Goal: Task Accomplishment & Management: Manage account settings

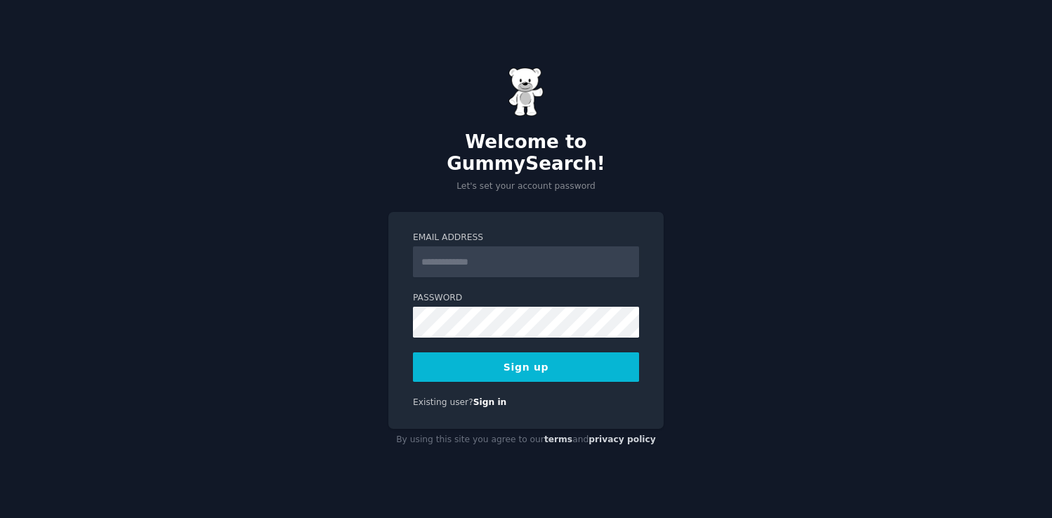
click at [503, 251] on input "Email Address" at bounding box center [526, 261] width 226 height 31
type input "*"
click at [484, 248] on input "**********" at bounding box center [526, 261] width 226 height 31
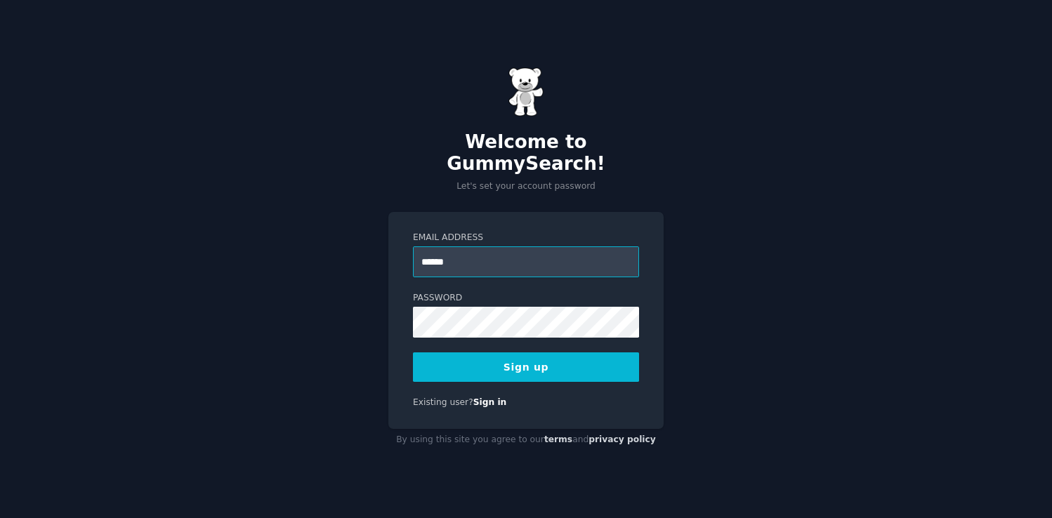
click at [435, 254] on input "******" at bounding box center [526, 261] width 226 height 31
paste input "**********"
click at [435, 254] on input "******" at bounding box center [526, 261] width 226 height 31
click at [317, 298] on div "**********" at bounding box center [526, 259] width 1052 height 518
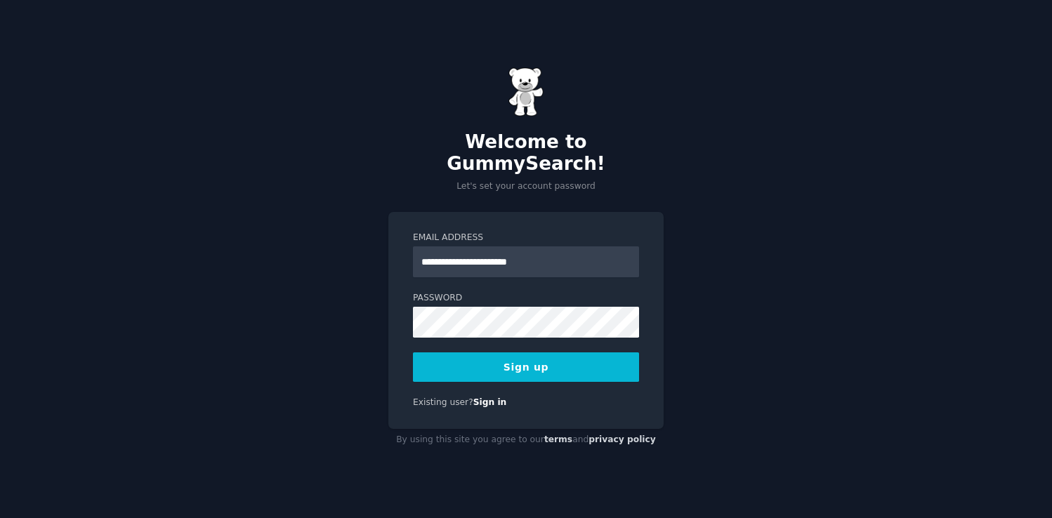
click at [501, 357] on button "Sign up" at bounding box center [526, 366] width 226 height 29
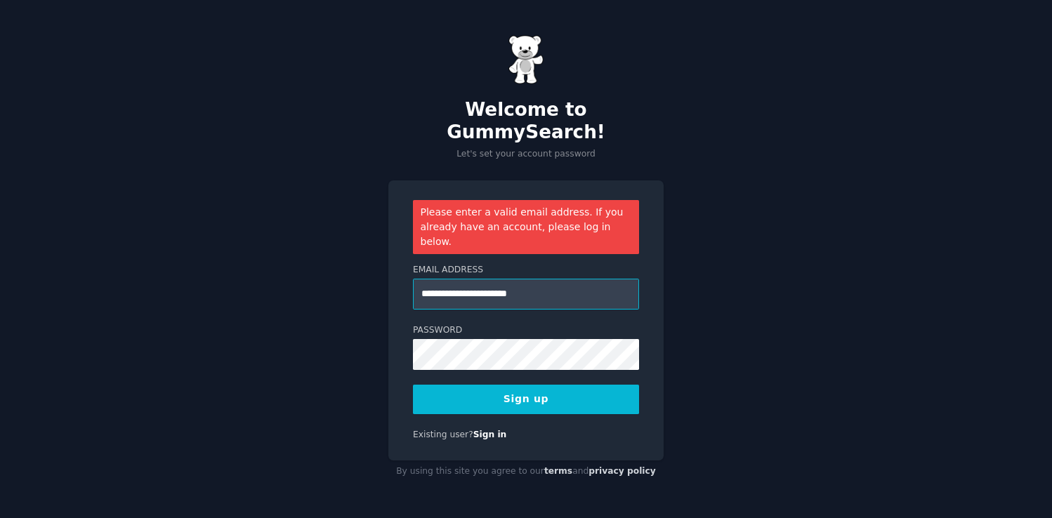
click at [560, 279] on input "**********" at bounding box center [526, 294] width 226 height 31
click at [476, 279] on input "**********" at bounding box center [526, 294] width 226 height 31
type input "**********"
click at [524, 385] on button "Sign up" at bounding box center [526, 399] width 226 height 29
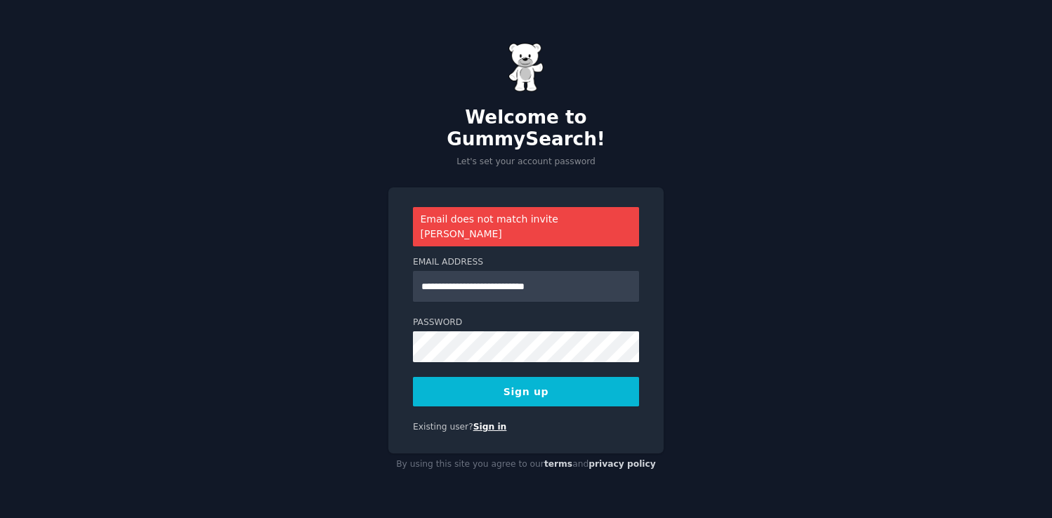
click at [484, 422] on link "Sign in" at bounding box center [490, 427] width 34 height 10
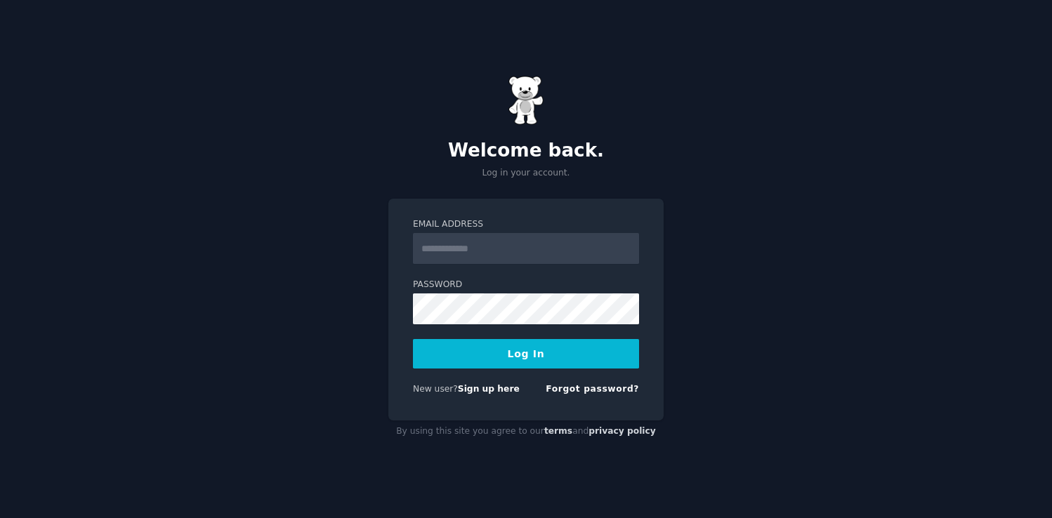
click at [494, 252] on input "Email Address" at bounding box center [526, 248] width 226 height 31
paste input "**********"
type input "**********"
click at [456, 357] on button "Log In" at bounding box center [526, 353] width 226 height 29
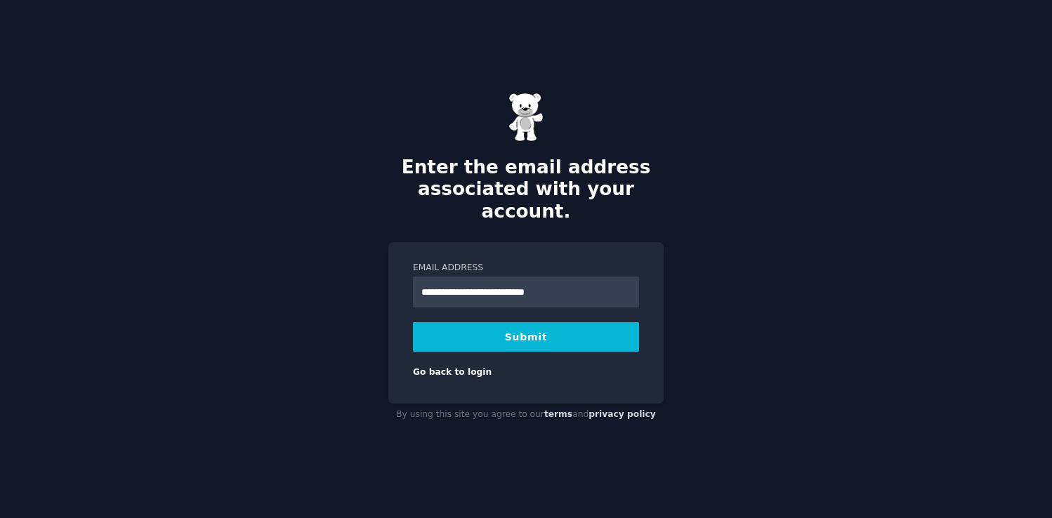
type input "**********"
click at [541, 332] on button "Submit" at bounding box center [526, 336] width 226 height 29
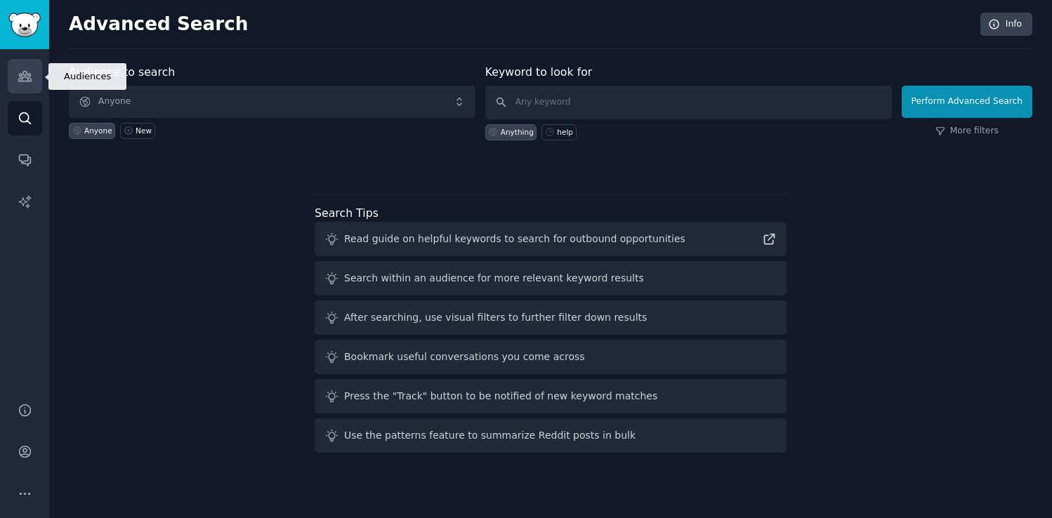
click at [29, 67] on link "Audiences" at bounding box center [25, 76] width 34 height 34
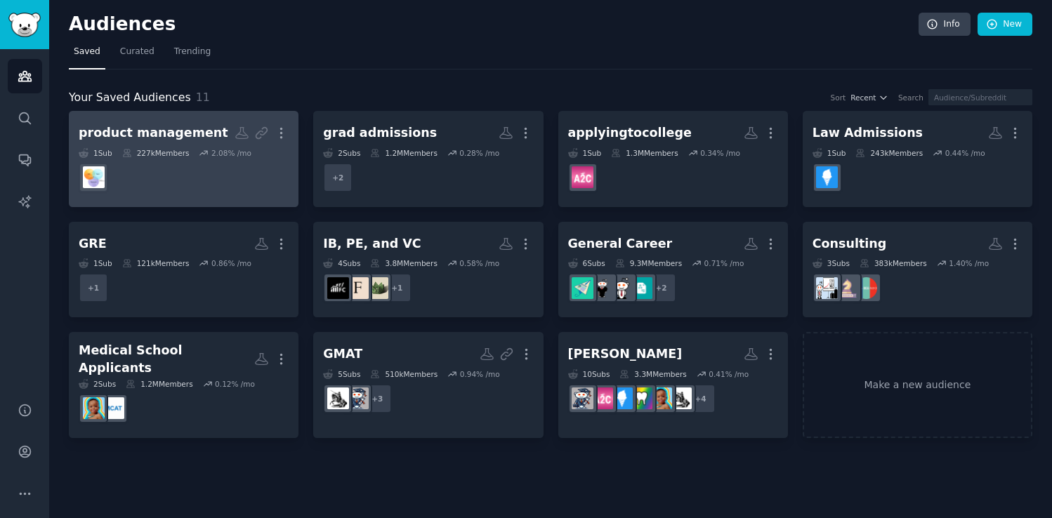
click at [176, 134] on div "product management" at bounding box center [154, 133] width 150 height 18
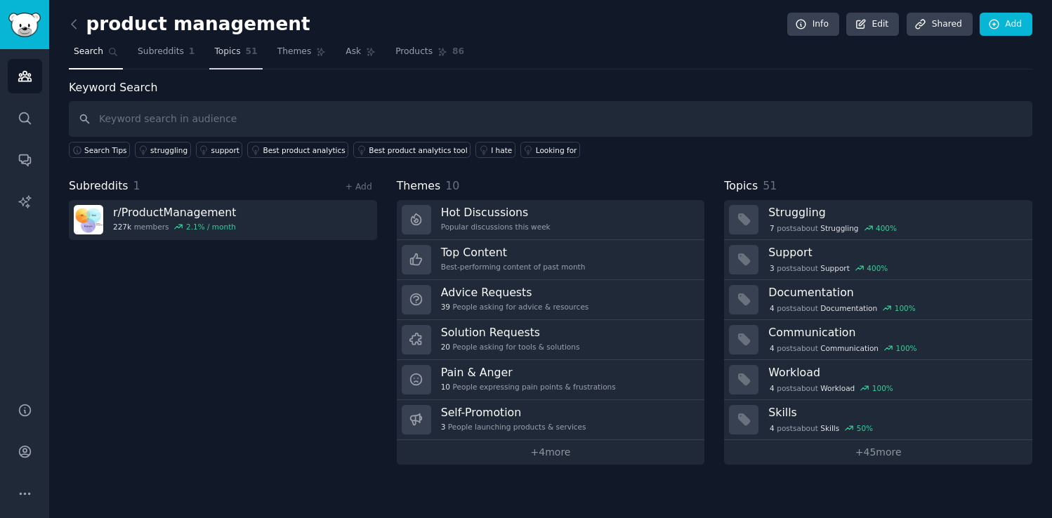
click at [244, 64] on link "Topics 51" at bounding box center [235, 55] width 53 height 29
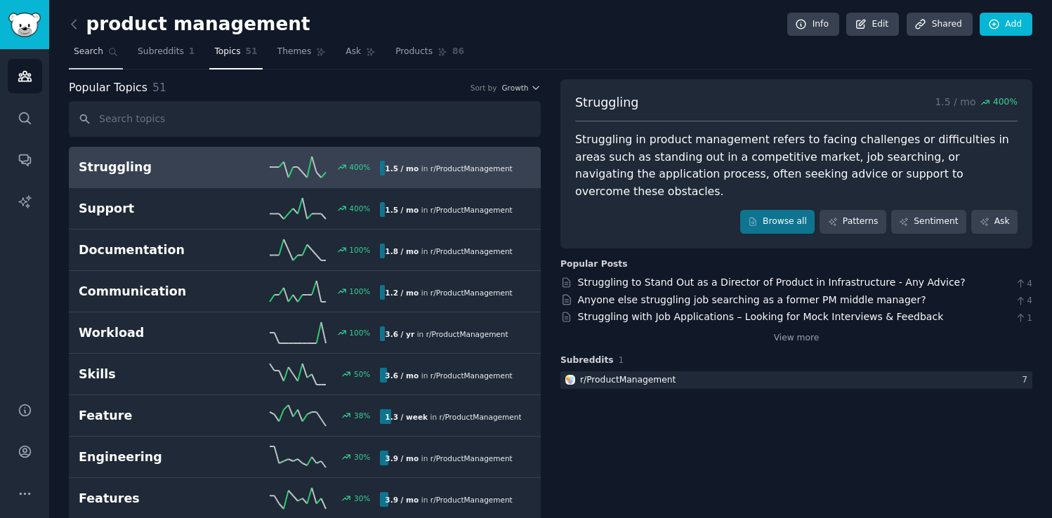
click at [112, 62] on link "Search" at bounding box center [96, 55] width 54 height 29
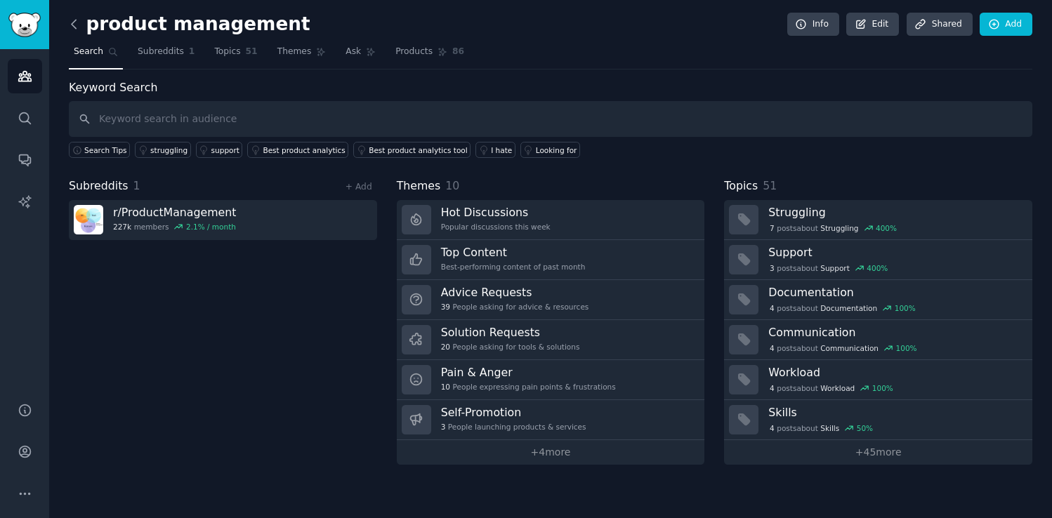
click at [70, 31] on icon at bounding box center [74, 24] width 15 height 15
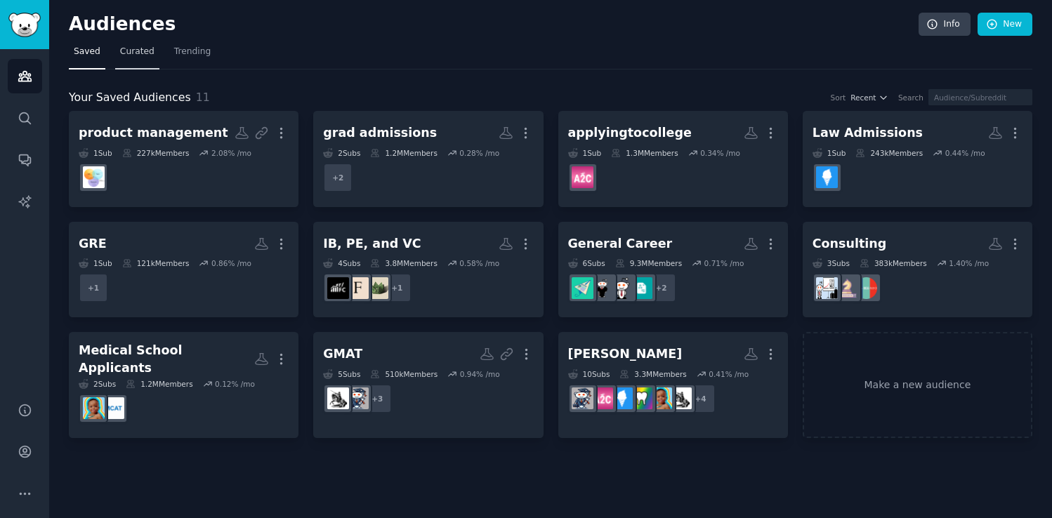
click at [135, 63] on link "Curated" at bounding box center [137, 55] width 44 height 29
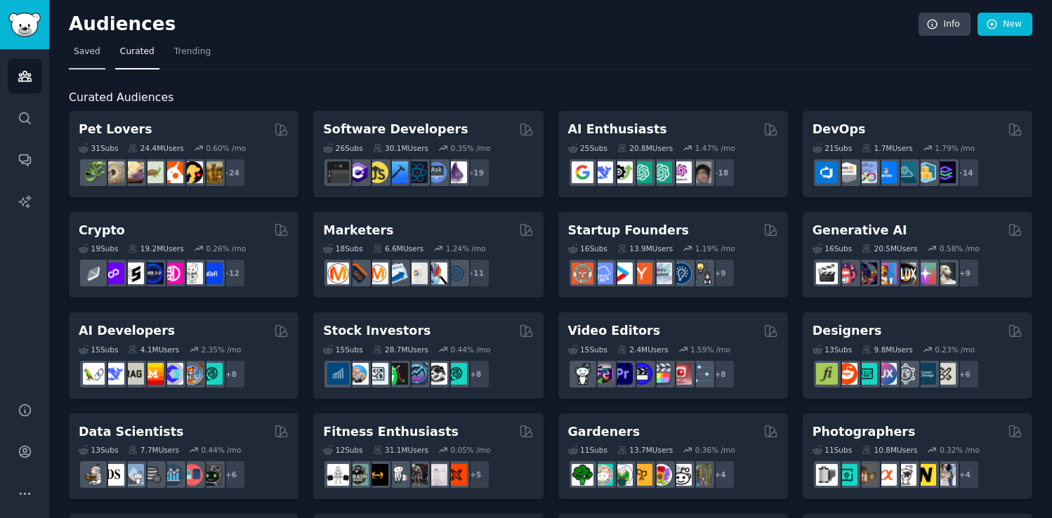
click at [85, 59] on link "Saved" at bounding box center [87, 55] width 37 height 29
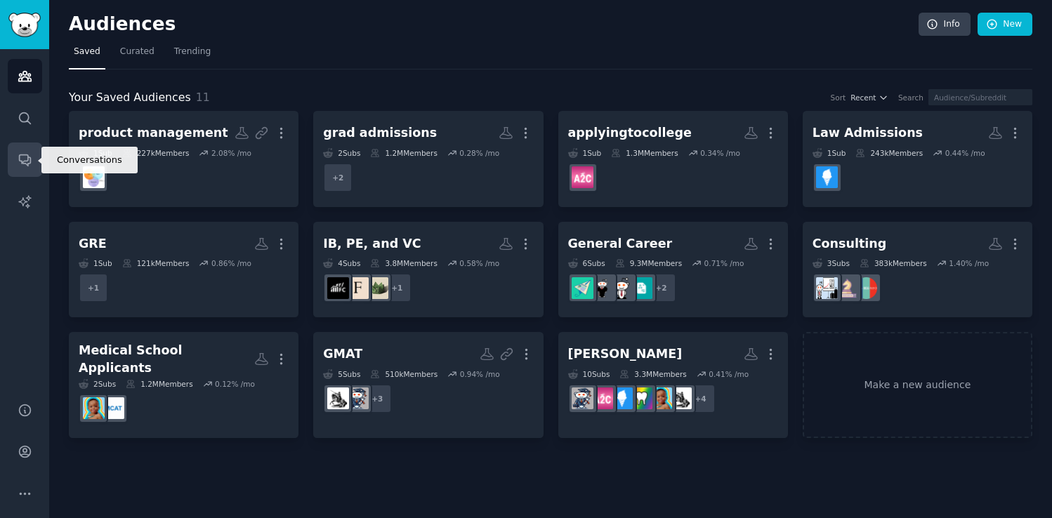
click at [33, 150] on link "Conversations" at bounding box center [25, 160] width 34 height 34
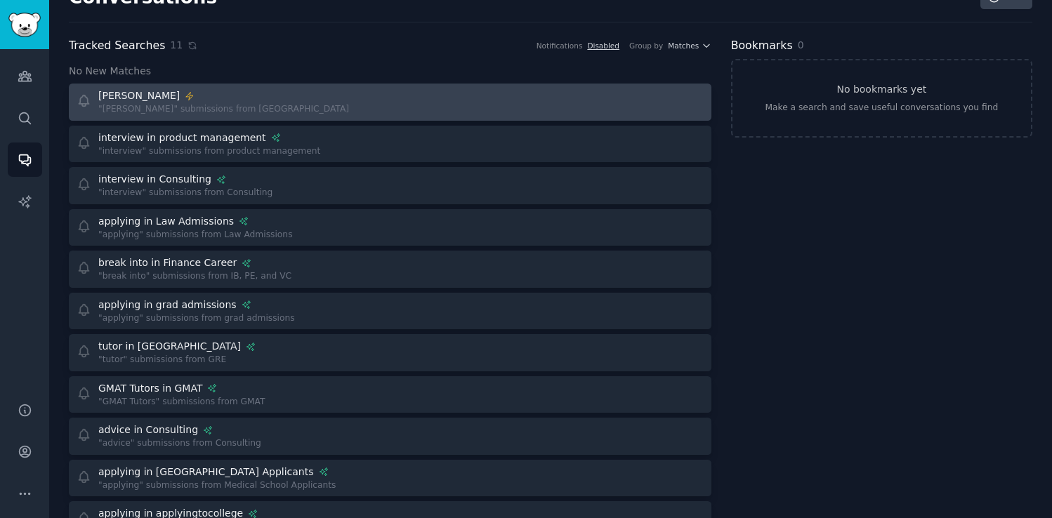
scroll to position [27, 0]
click at [185, 93] on icon at bounding box center [190, 96] width 10 height 10
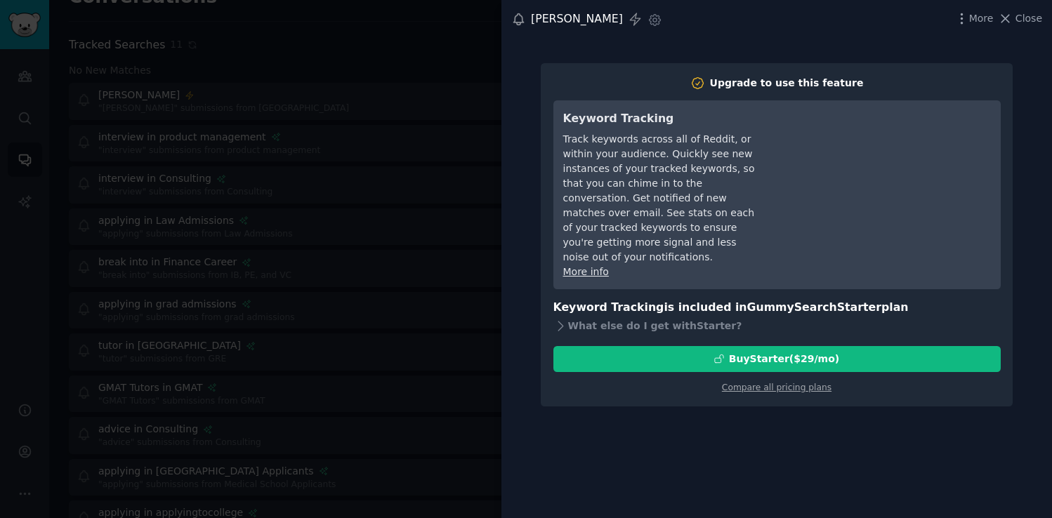
click at [276, 88] on div at bounding box center [526, 259] width 1052 height 518
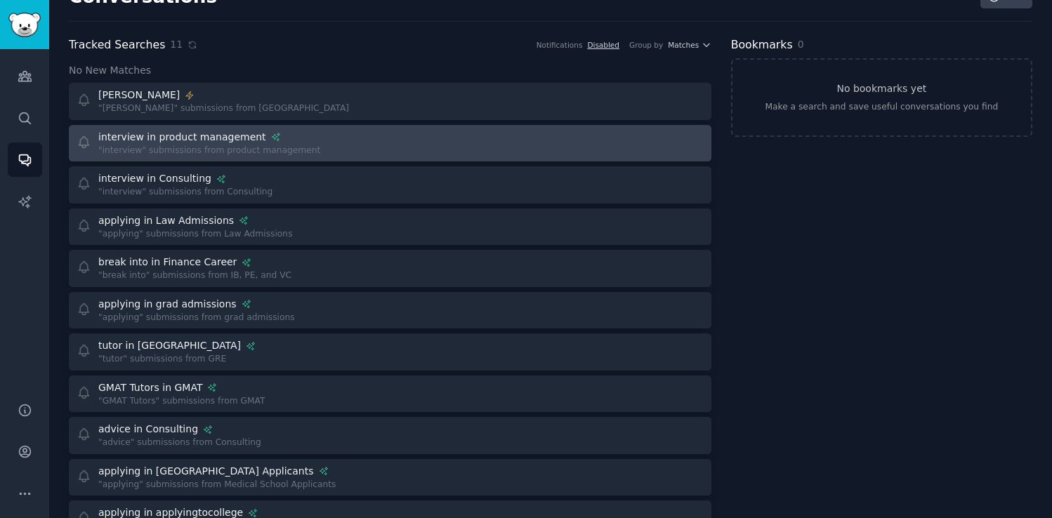
click at [288, 146] on div ""interview" submissions from product management" at bounding box center [209, 151] width 222 height 13
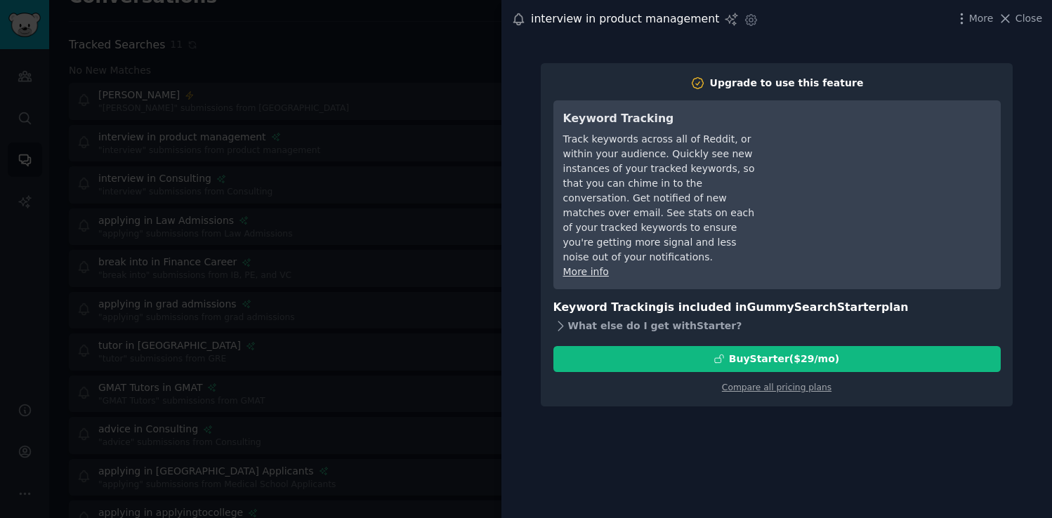
click at [575, 317] on div "What else do I get with Starter ?" at bounding box center [776, 327] width 447 height 20
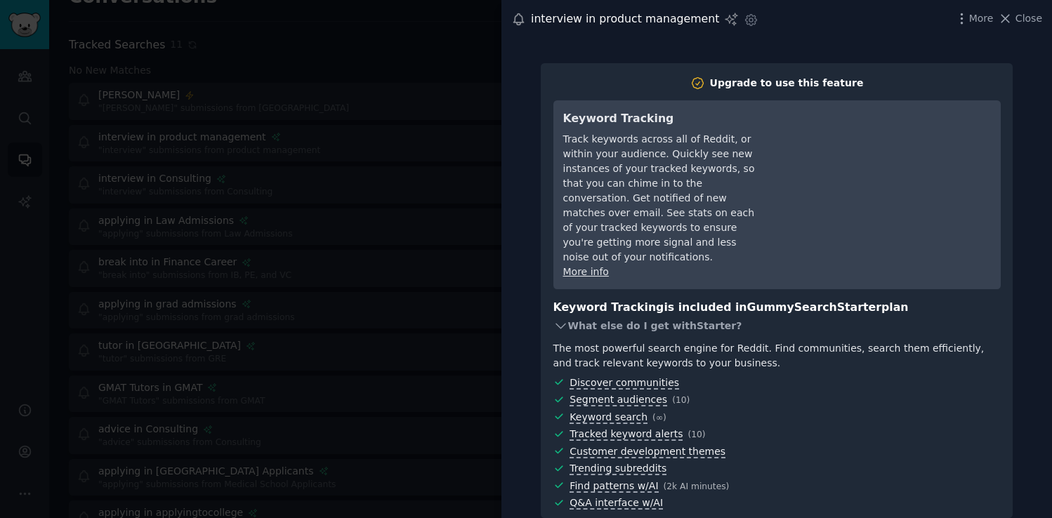
scroll to position [65, 0]
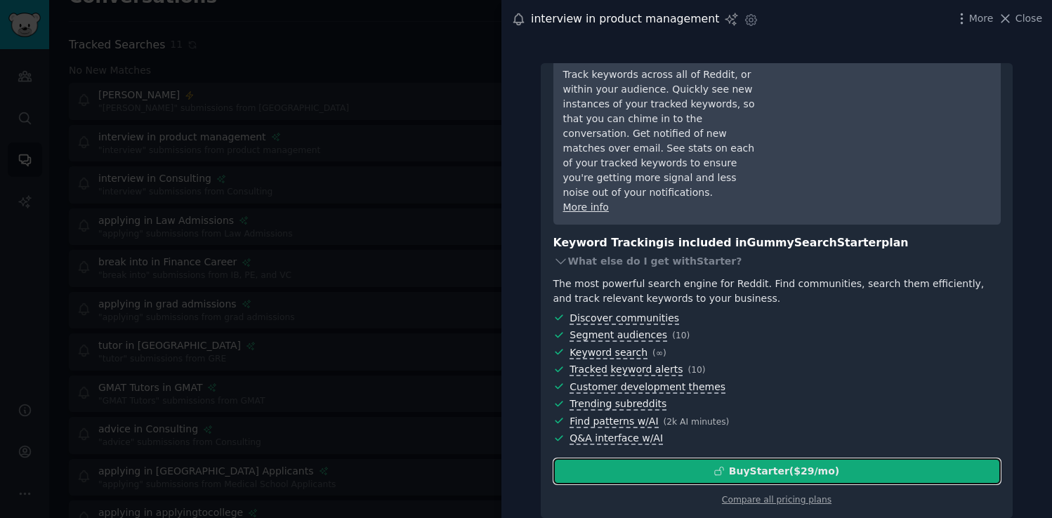
click at [758, 460] on button "Buy Starter ($ 29 /mo )" at bounding box center [776, 471] width 447 height 26
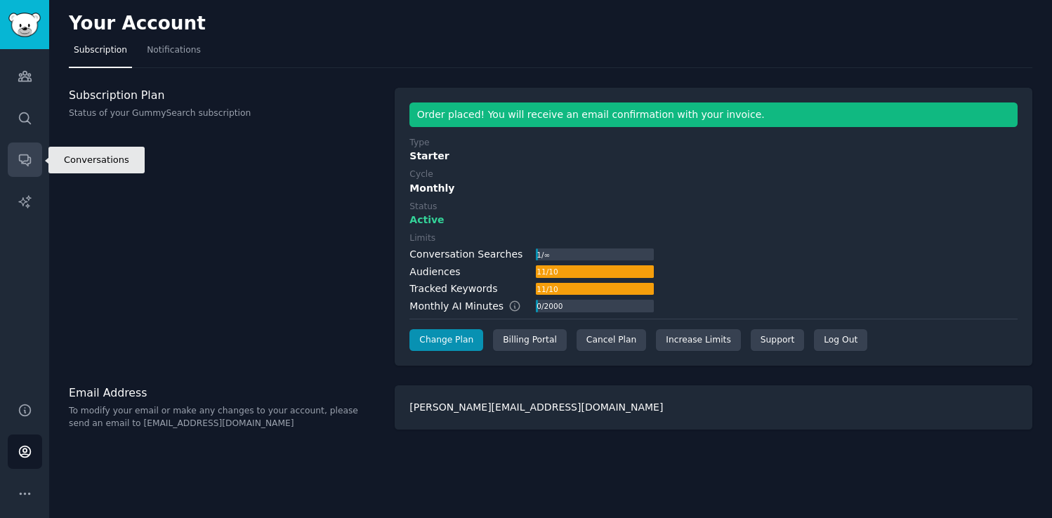
click at [18, 164] on icon "Sidebar" at bounding box center [25, 159] width 15 height 15
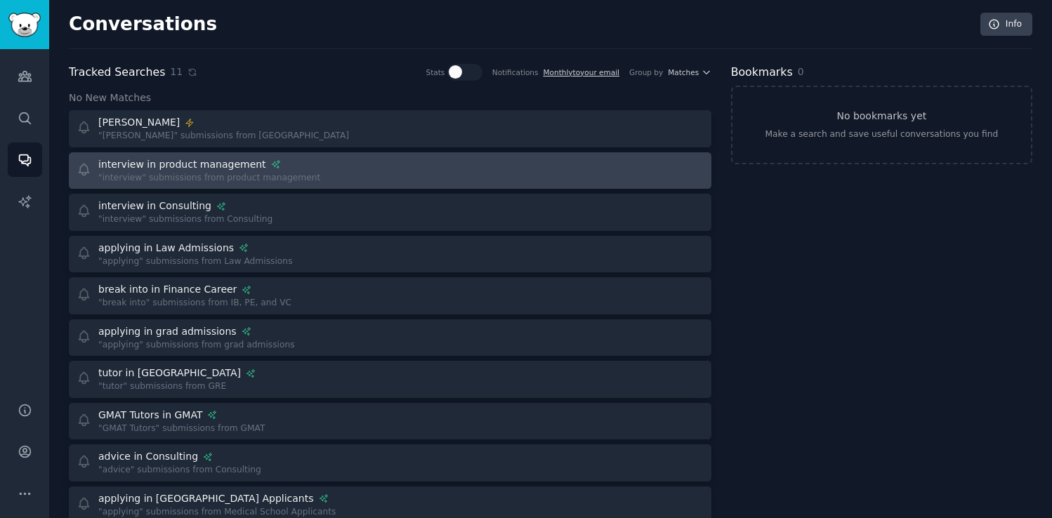
click at [193, 168] on div "interview in product management" at bounding box center [182, 164] width 168 height 15
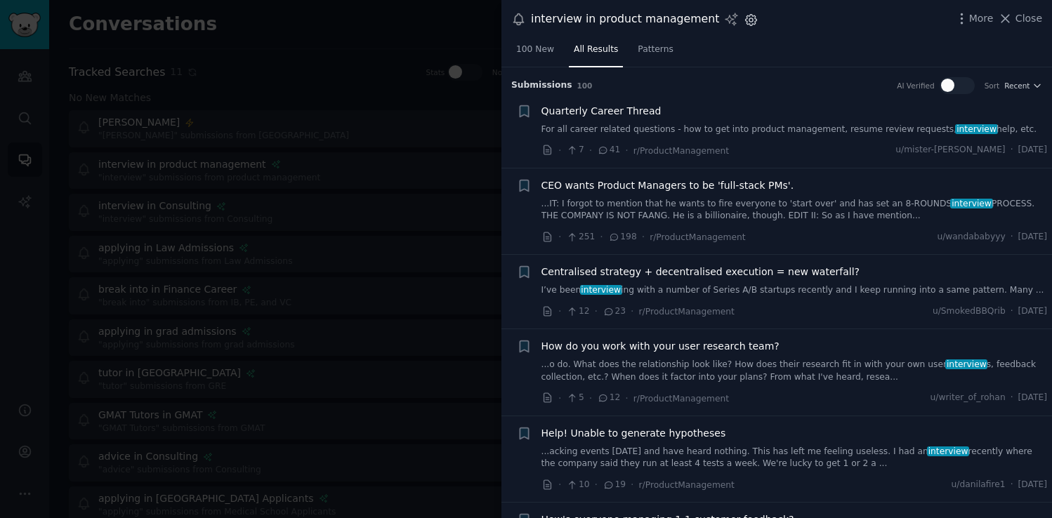
click at [749, 21] on icon "button" at bounding box center [751, 20] width 4 height 4
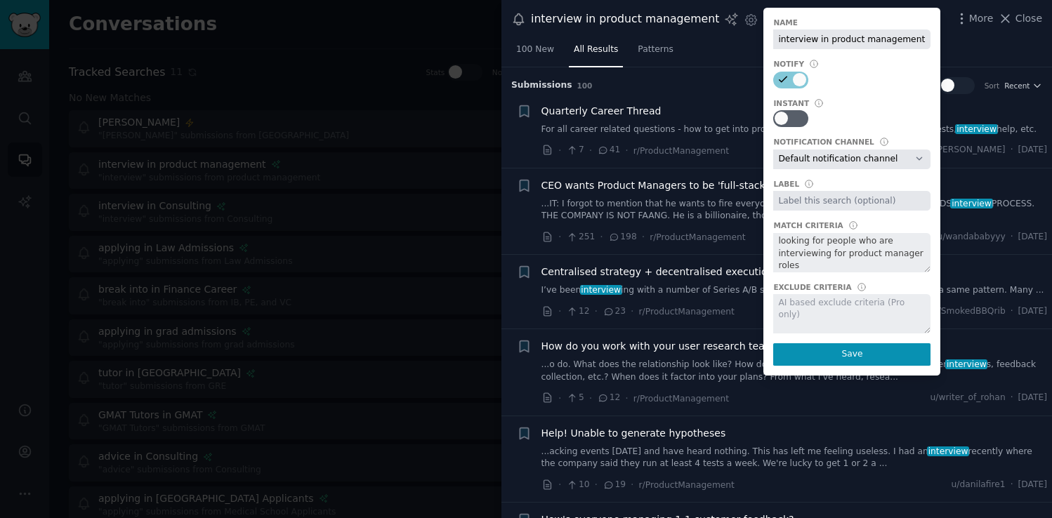
click at [806, 159] on select "Default notification channel reddit-listener" at bounding box center [851, 160] width 157 height 20
select select "297"
click at [773, 150] on select "Default notification channel reddit-listener" at bounding box center [851, 160] width 157 height 20
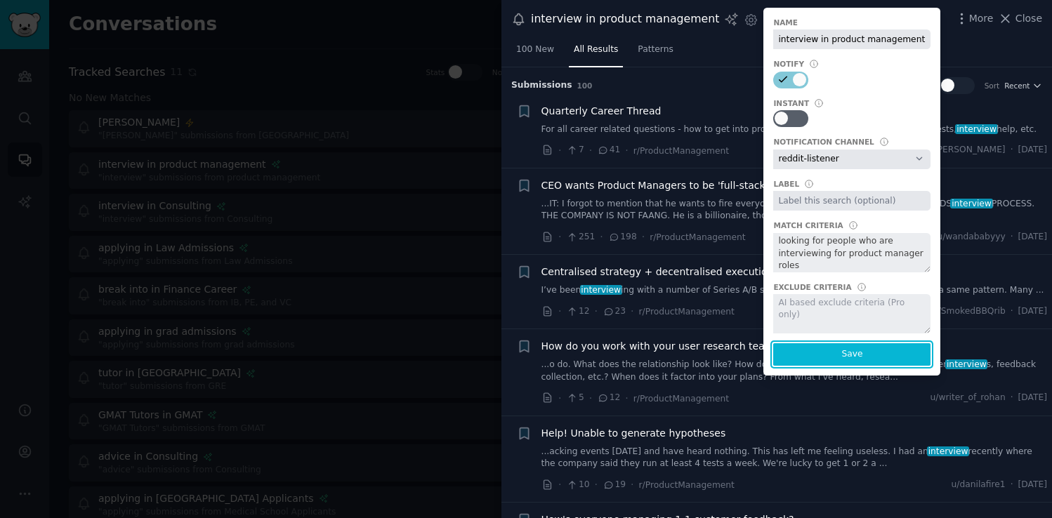
click at [842, 359] on button "Save" at bounding box center [851, 354] width 157 height 22
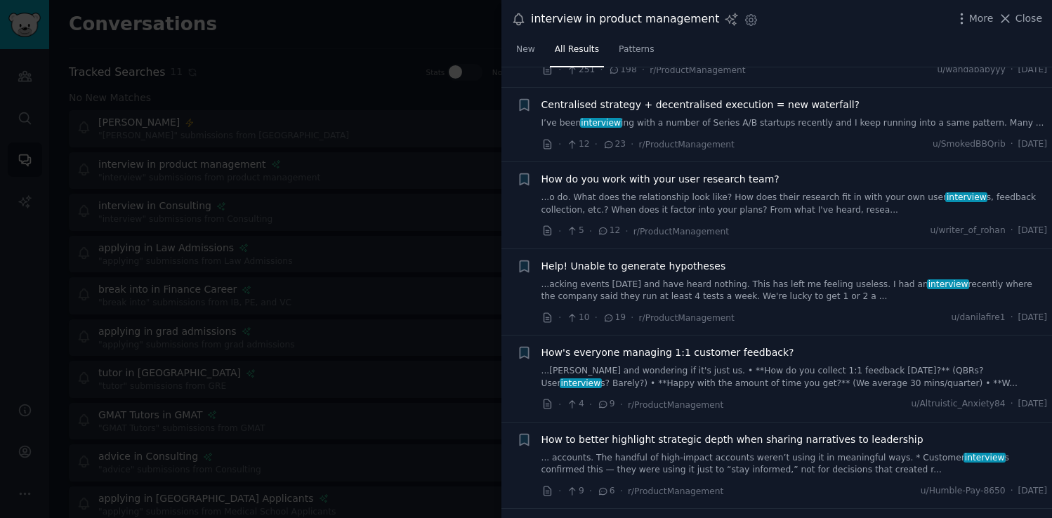
scroll to position [168, 0]
click at [449, 276] on div at bounding box center [526, 259] width 1052 height 518
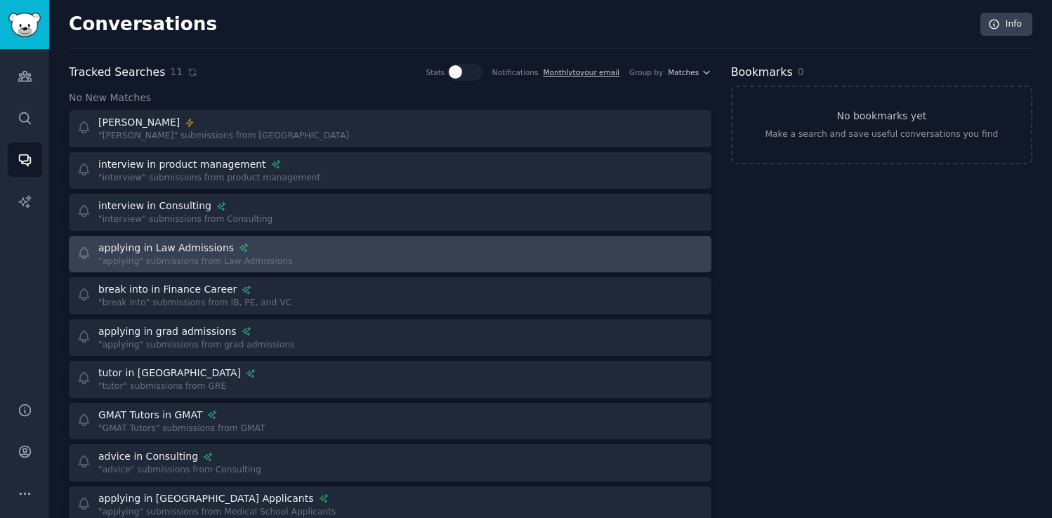
click at [149, 245] on div "applying in Law Admissions" at bounding box center [165, 248] width 135 height 15
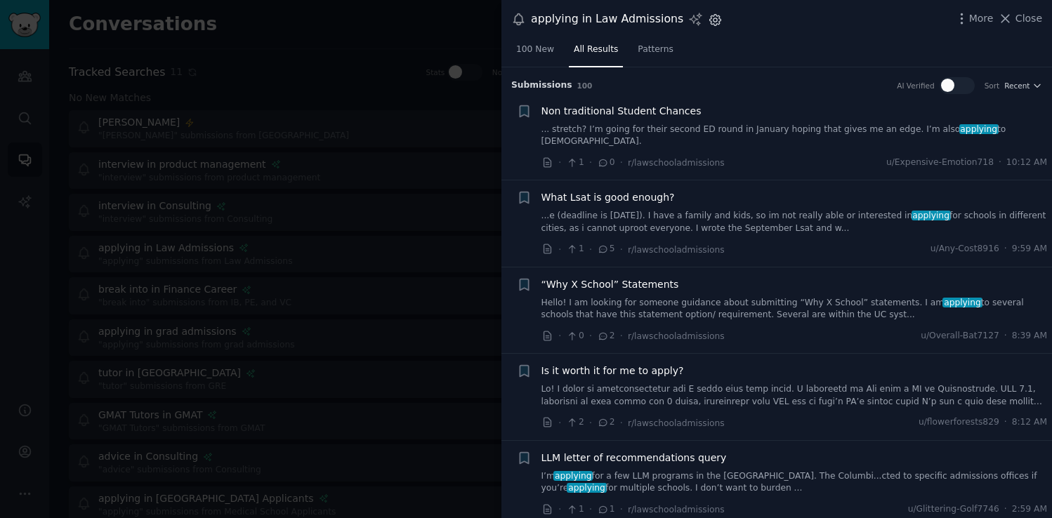
click at [708, 27] on icon "button" at bounding box center [715, 20] width 15 height 15
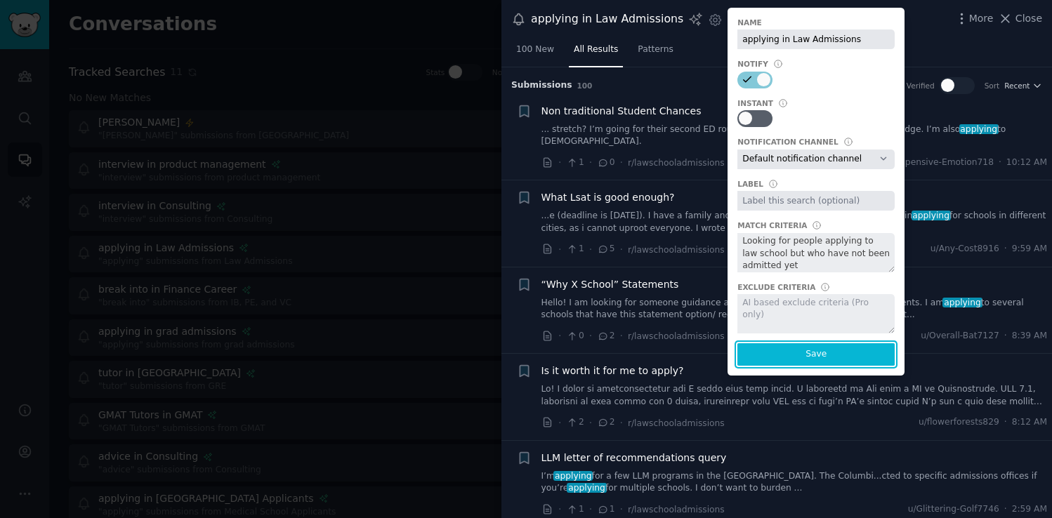
click at [812, 348] on button "Save" at bounding box center [815, 354] width 157 height 22
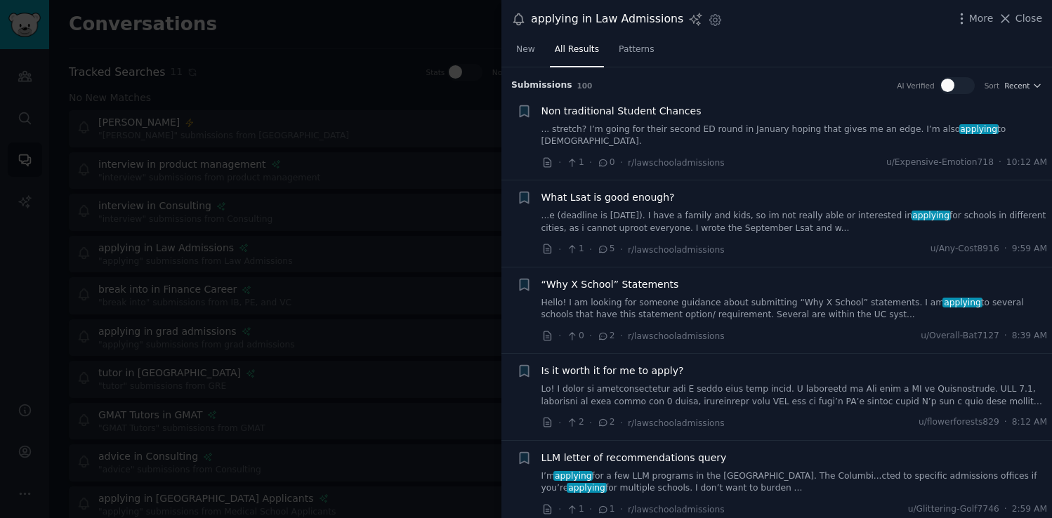
click at [425, 148] on div at bounding box center [526, 259] width 1052 height 518
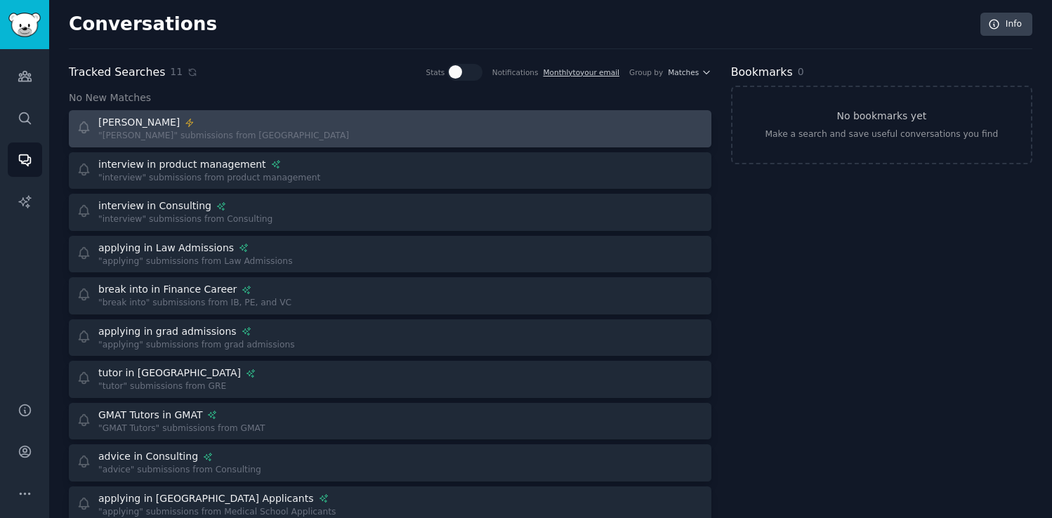
click at [362, 117] on div "[PERSON_NAME] "[PERSON_NAME]" submissions from [GEOGRAPHIC_DATA]" at bounding box center [229, 128] width 304 height 27
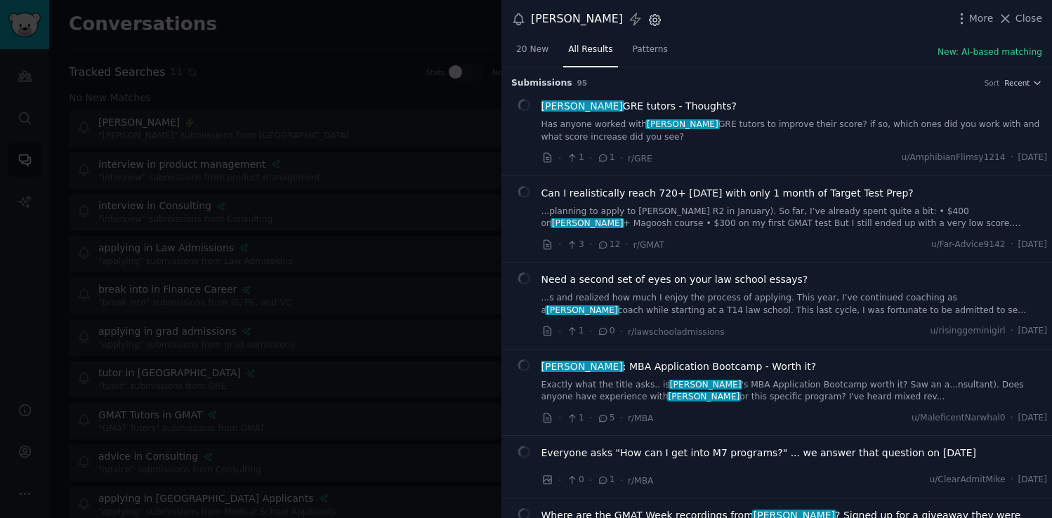
click at [649, 25] on icon "button" at bounding box center [654, 19] width 11 height 11
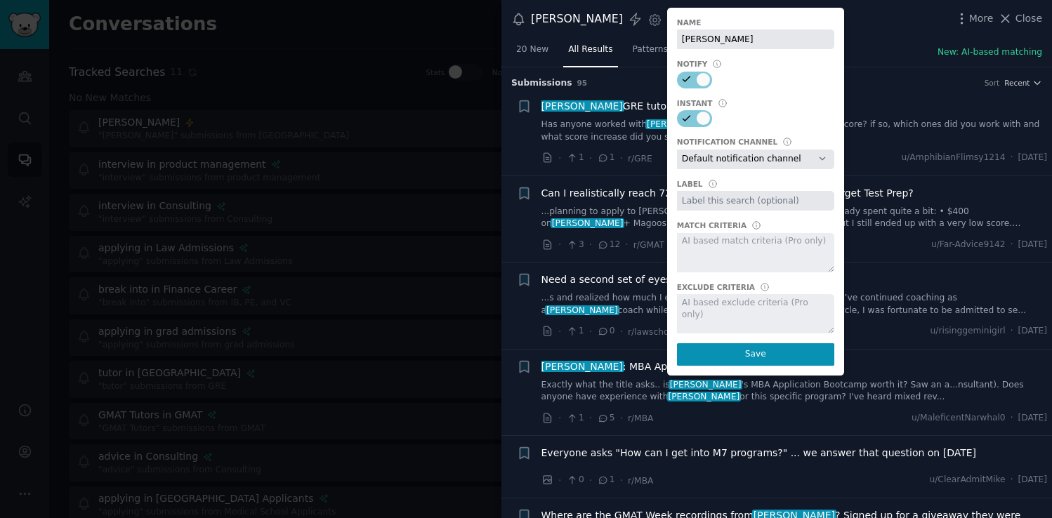
click at [685, 106] on div "Instant" at bounding box center [755, 103] width 157 height 10
click at [821, 23] on div "[PERSON_NAME] Settings Name [PERSON_NAME] Notify Instant Notification Channel D…" at bounding box center [776, 19] width 531 height 19
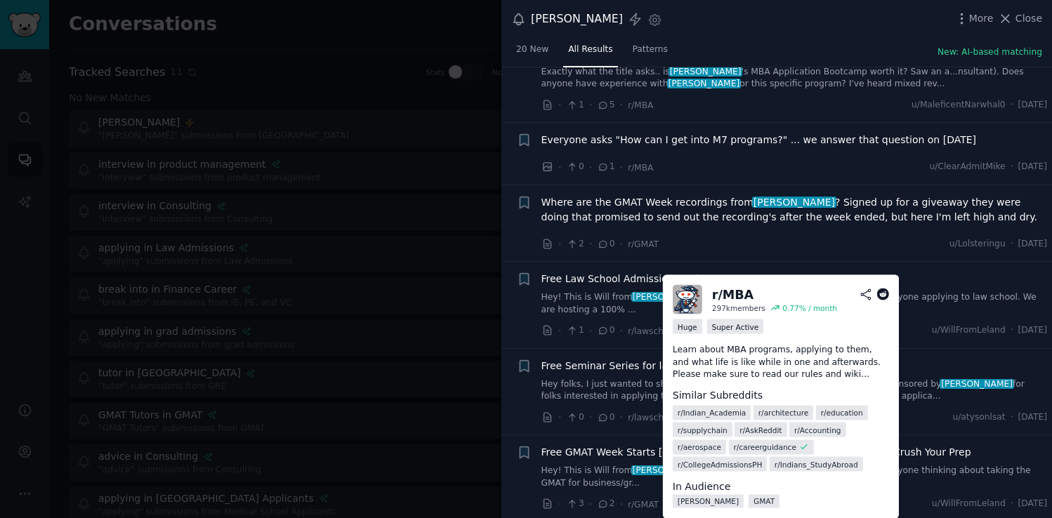
scroll to position [93, 0]
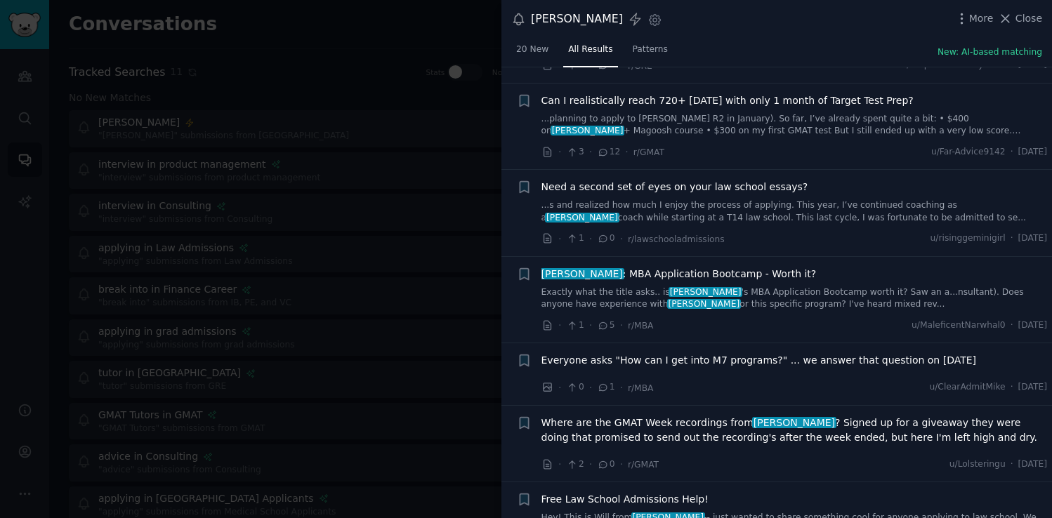
click at [450, 51] on div at bounding box center [526, 259] width 1052 height 518
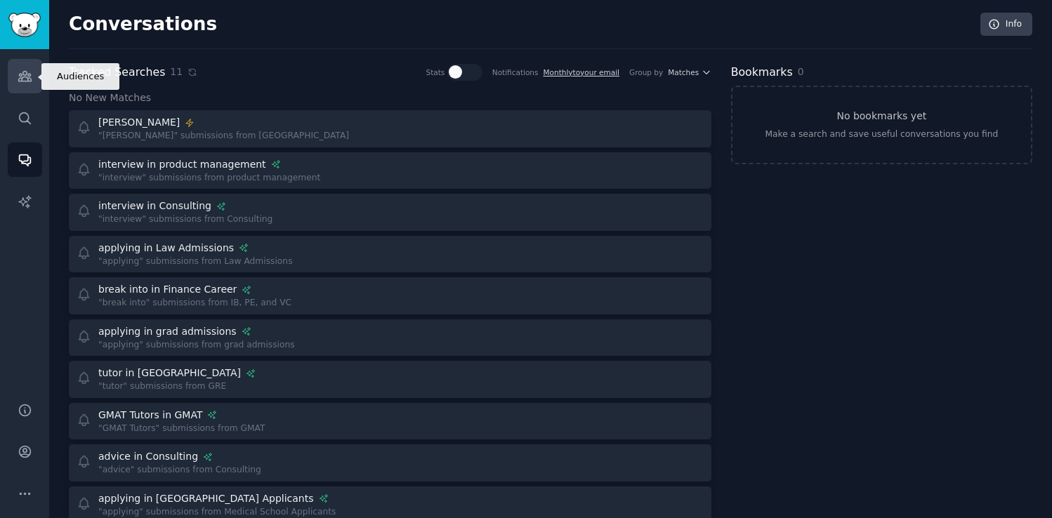
click at [29, 84] on link "Audiences" at bounding box center [25, 76] width 34 height 34
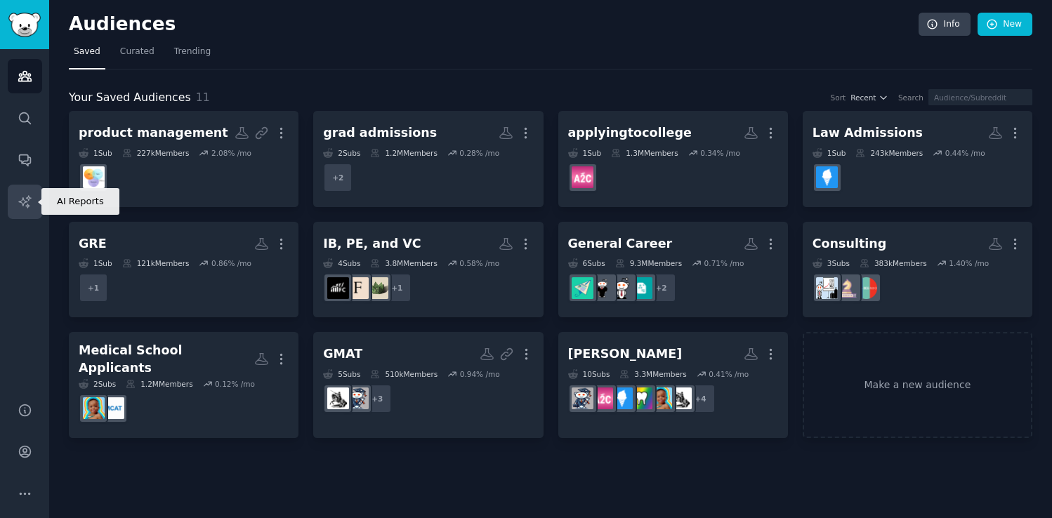
click at [33, 201] on link "AI Reports" at bounding box center [25, 202] width 34 height 34
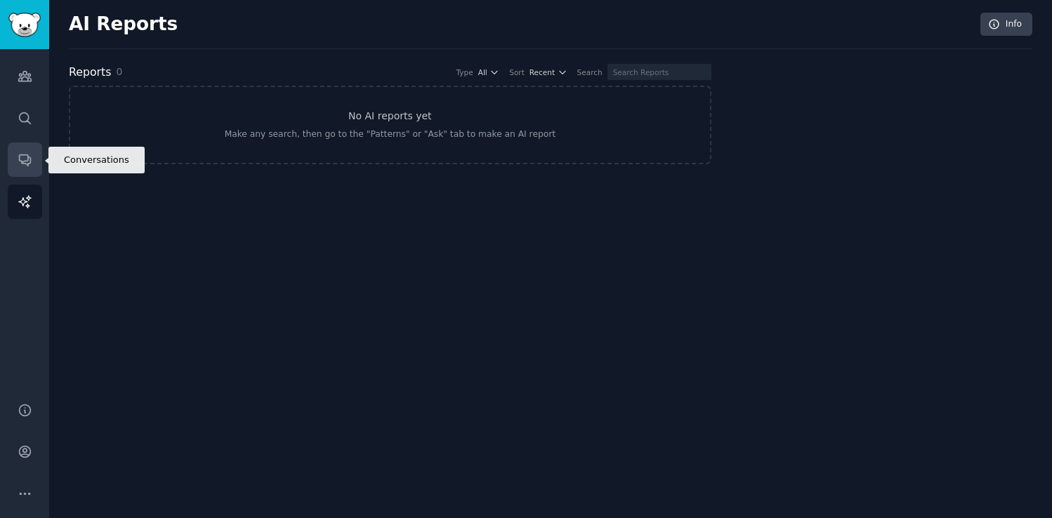
click at [26, 166] on icon "Sidebar" at bounding box center [25, 159] width 15 height 15
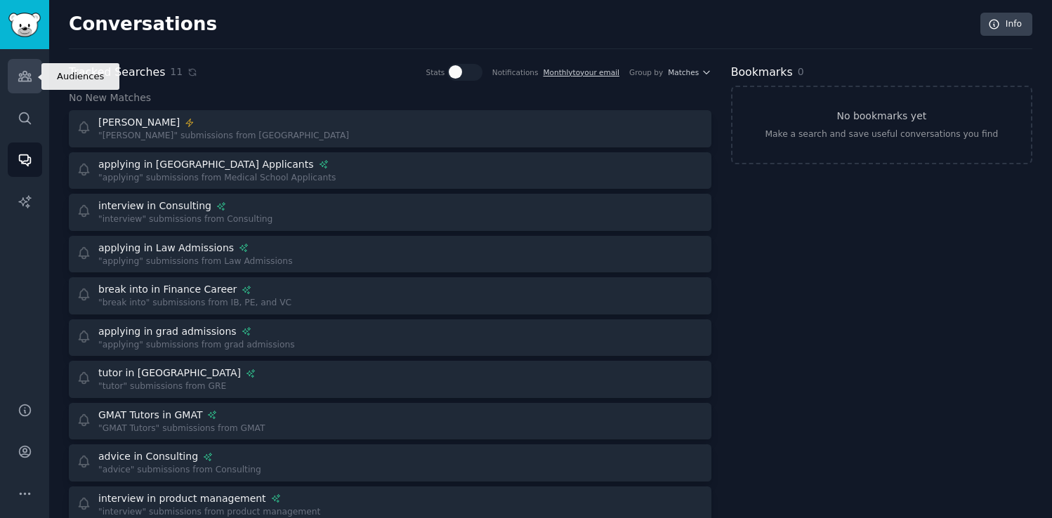
click at [18, 70] on icon "Sidebar" at bounding box center [25, 76] width 15 height 15
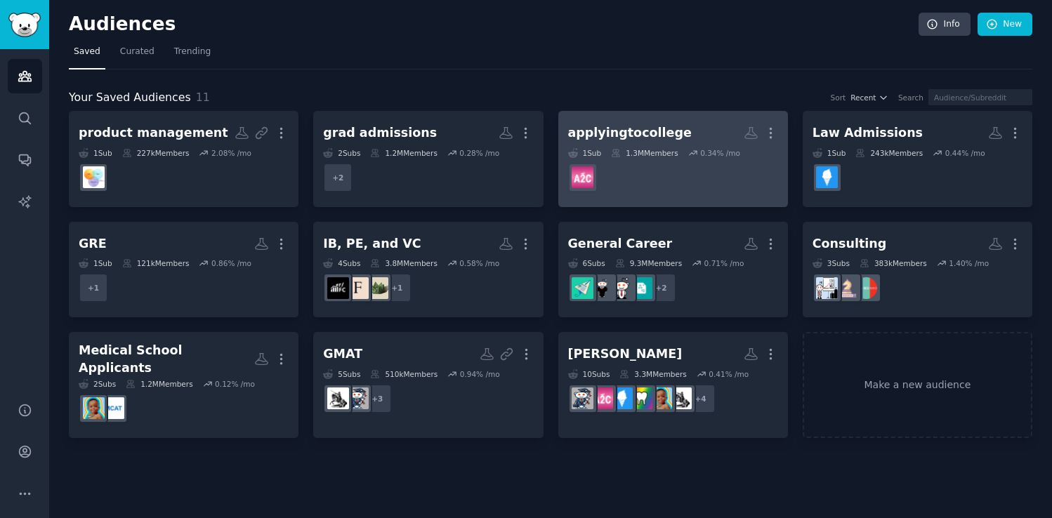
click at [642, 154] on div "1.3M Members" at bounding box center [644, 153] width 67 height 10
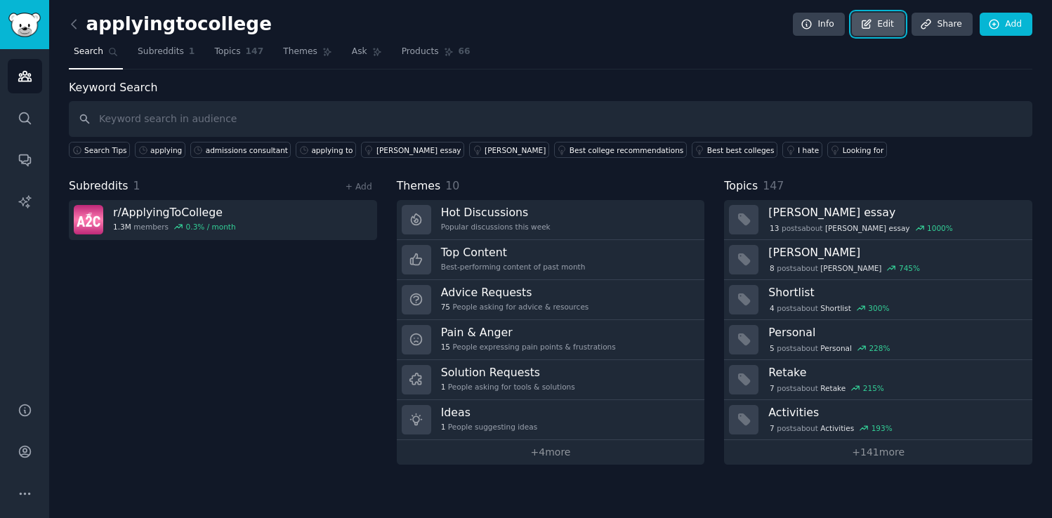
click at [875, 22] on link "Edit" at bounding box center [878, 25] width 53 height 24
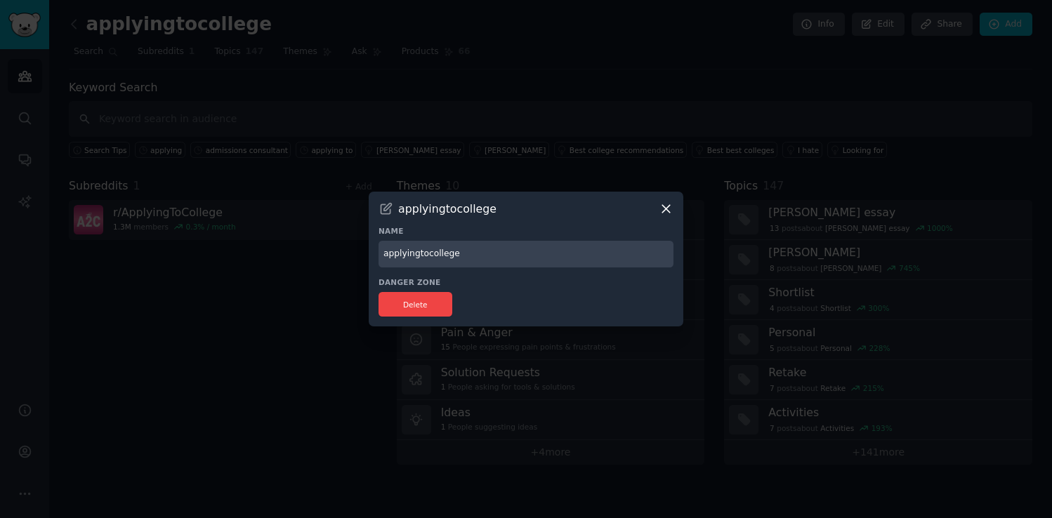
click at [754, 130] on div at bounding box center [526, 259] width 1052 height 518
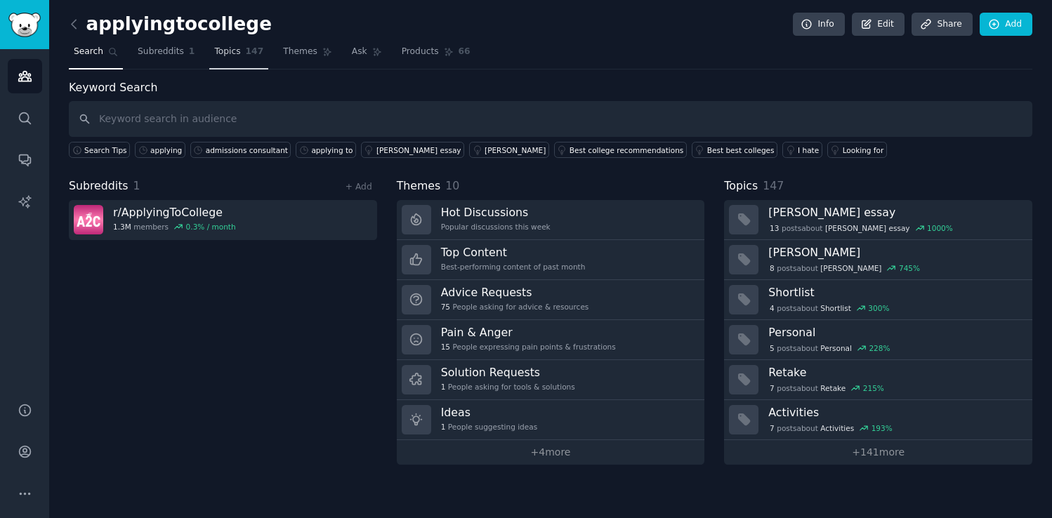
click at [240, 62] on link "Topics 147" at bounding box center [238, 55] width 59 height 29
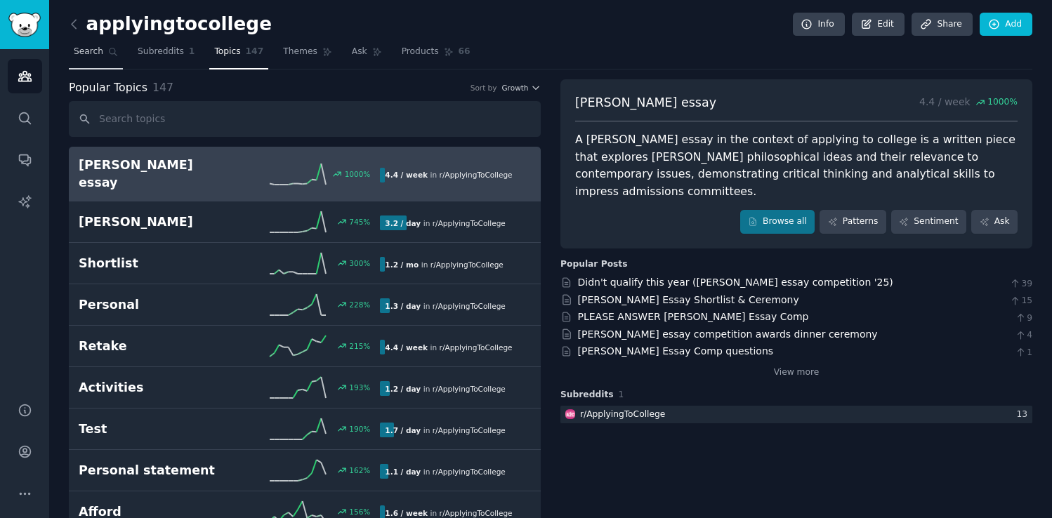
click at [85, 52] on span "Search" at bounding box center [88, 52] width 29 height 13
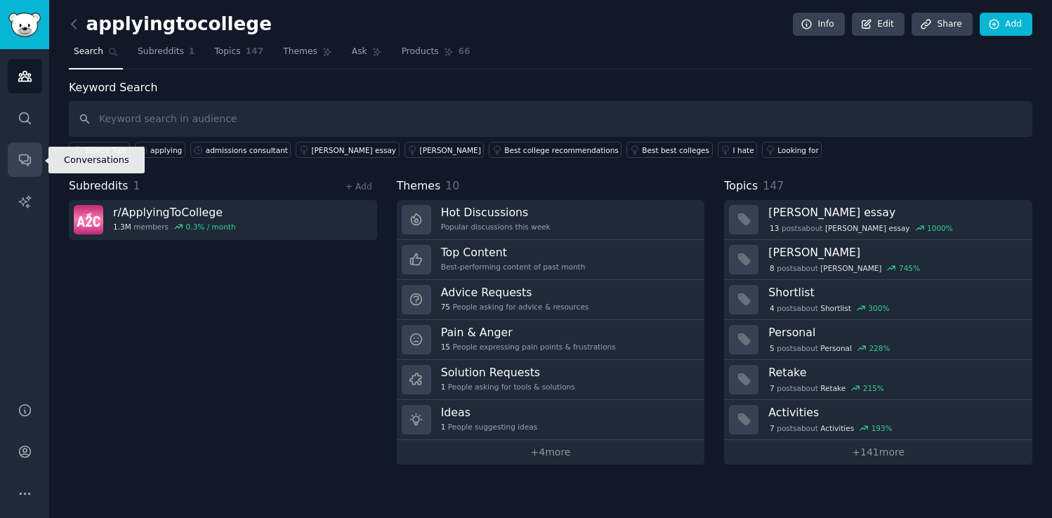
click at [22, 150] on link "Conversations" at bounding box center [25, 160] width 34 height 34
